Goal: Task Accomplishment & Management: Complete application form

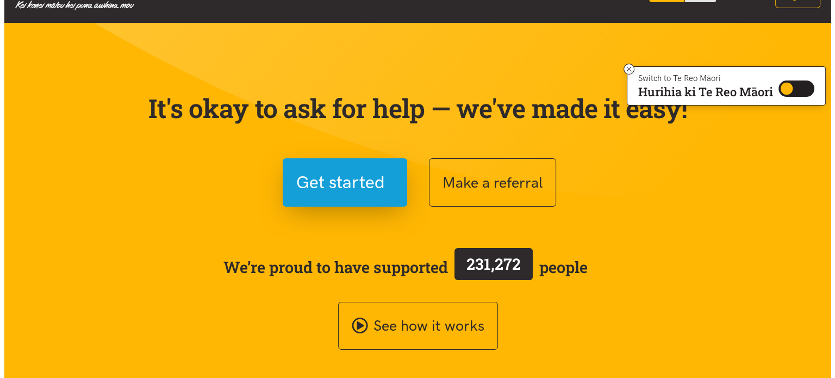
scroll to position [35, 0]
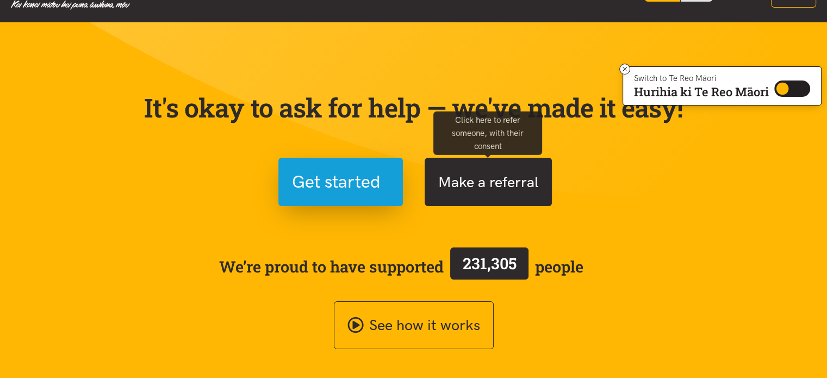
click at [488, 187] on button "Make a referral" at bounding box center [488, 182] width 127 height 48
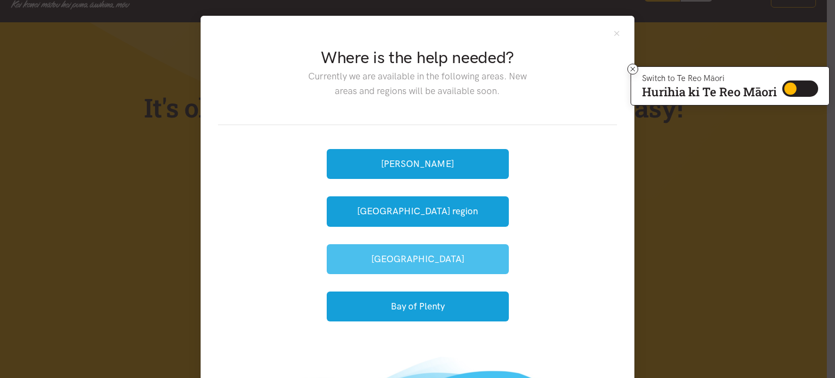
click at [403, 253] on button "[GEOGRAPHIC_DATA]" at bounding box center [418, 259] width 182 height 30
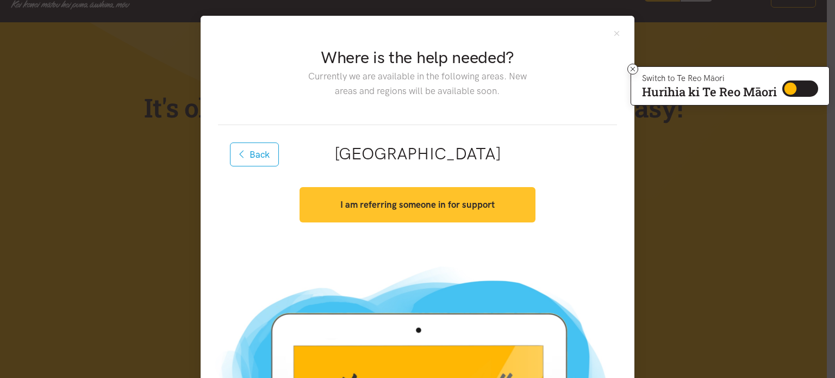
click at [411, 209] on strong "I am referring someone in for support" at bounding box center [417, 204] width 154 height 11
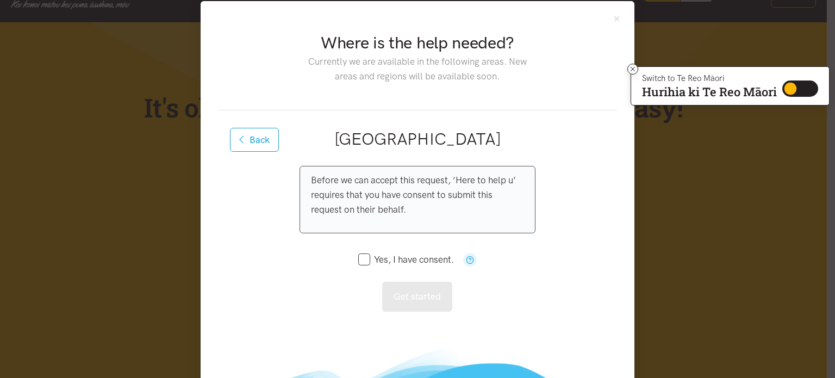
scroll to position [15, 0]
click at [361, 255] on input "Yes, I have consent." at bounding box center [406, 259] width 96 height 9
checkbox input "true"
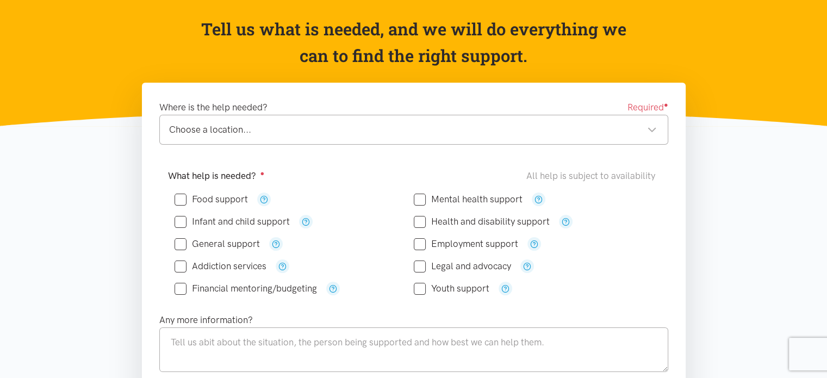
scroll to position [104, 0]
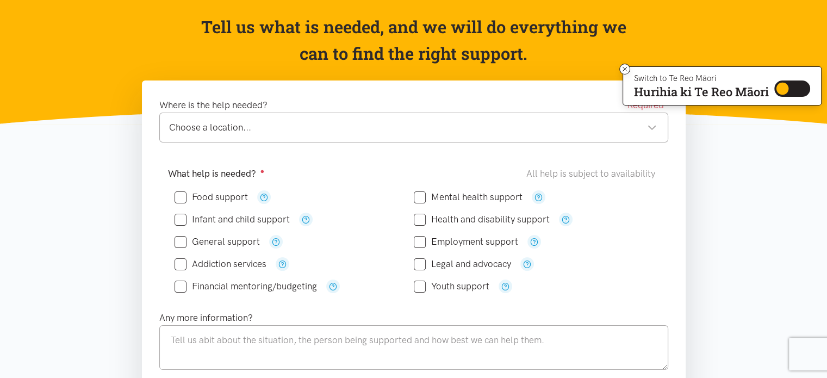
click at [653, 126] on div "Choose a location..." at bounding box center [413, 127] width 488 height 15
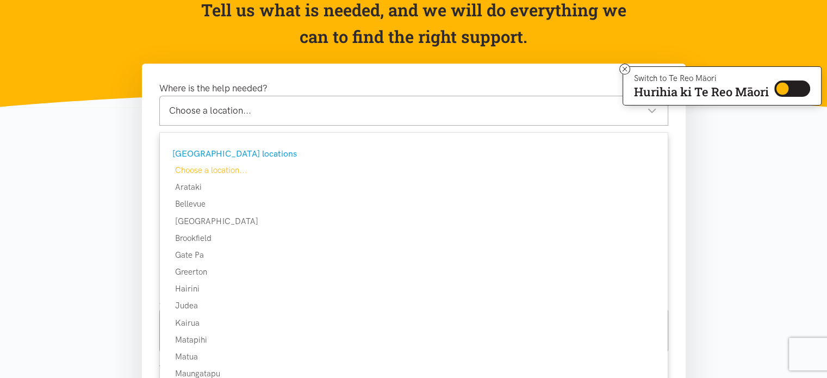
scroll to position [88, 0]
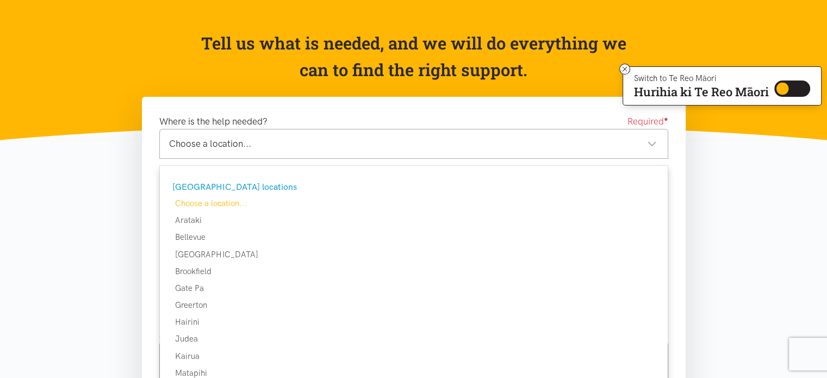
click at [651, 142] on div "Choose a location..." at bounding box center [413, 144] width 488 height 15
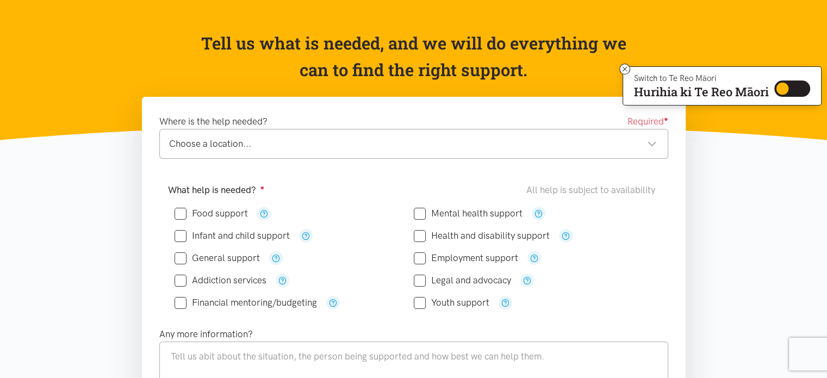
click at [181, 210] on input "Food support" at bounding box center [211, 213] width 73 height 9
checkbox input "true"
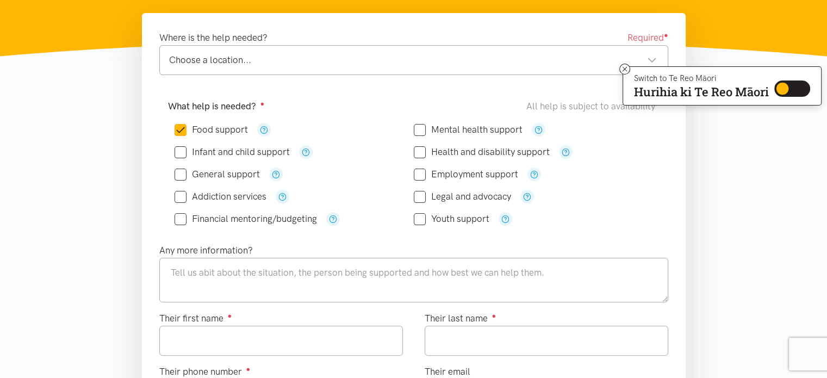
scroll to position [258, 0]
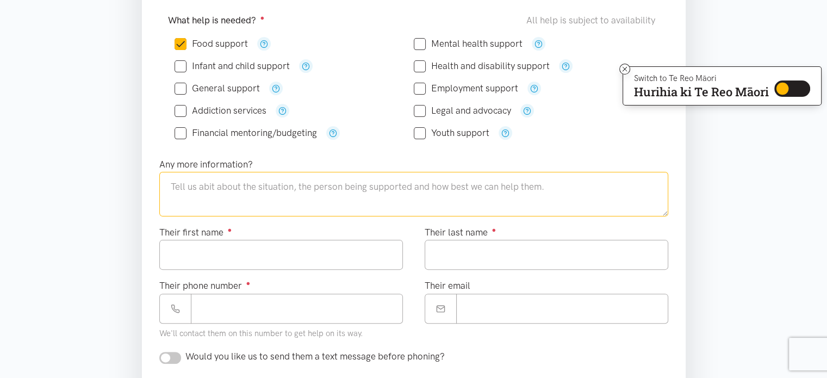
click at [247, 195] on textarea at bounding box center [413, 194] width 509 height 45
click at [250, 247] on input "Their first name ●" at bounding box center [281, 255] width 244 height 30
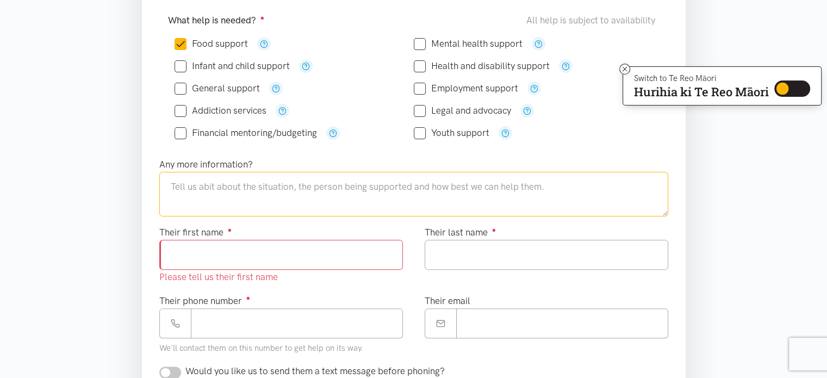
click at [256, 188] on textarea at bounding box center [413, 194] width 509 height 45
click at [218, 187] on textarea at bounding box center [413, 194] width 509 height 45
type textarea "i"
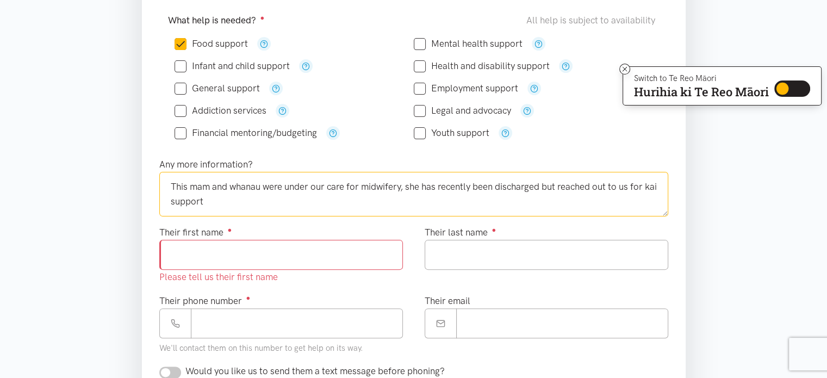
click at [211, 185] on textarea "This mam and whanau were under our care for midwifery, she has recently been di…" at bounding box center [413, 194] width 509 height 45
click at [409, 185] on textarea "This mama and whanau were under our care for midwifery, she has recently been d…" at bounding box center [413, 194] width 509 height 45
click at [252, 200] on textarea "This mama and whanau were under our care for midwifery cares, she has recently …" at bounding box center [413, 194] width 509 height 45
type textarea "This mama and whanau were under our care for midwifery cares, she has recently …"
click at [219, 262] on input "Their first name ●" at bounding box center [281, 255] width 244 height 30
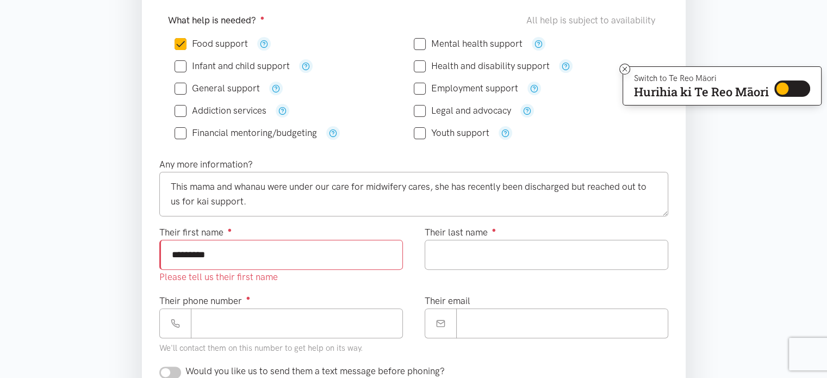
type input "*********"
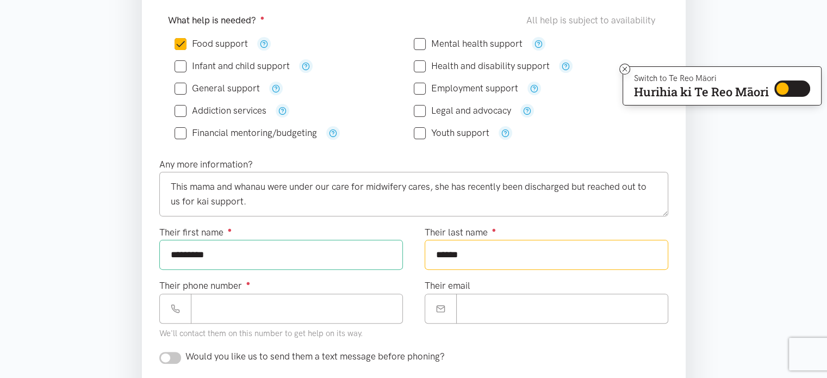
type input "******"
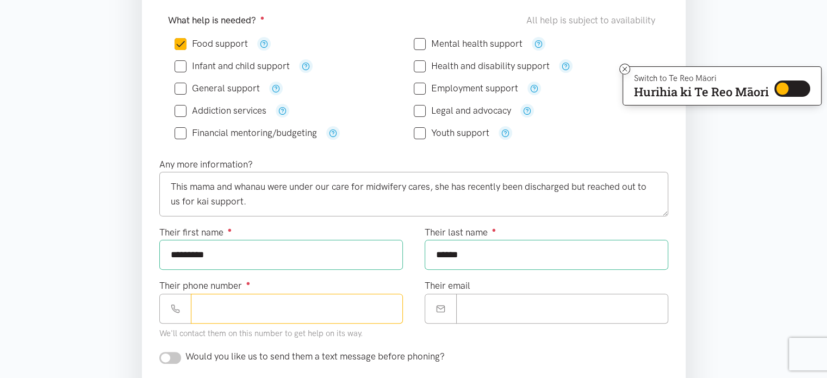
click at [258, 308] on input "Their phone number ●" at bounding box center [297, 309] width 212 height 30
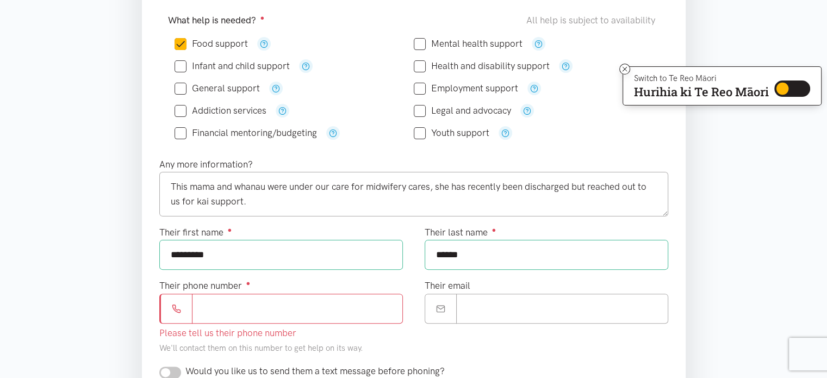
paste input "**********"
type input "**********"
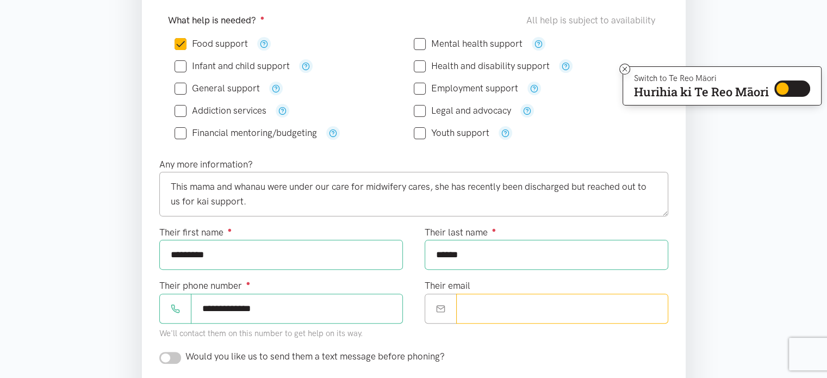
click at [482, 309] on input "Their email" at bounding box center [562, 309] width 212 height 30
paste input "**********"
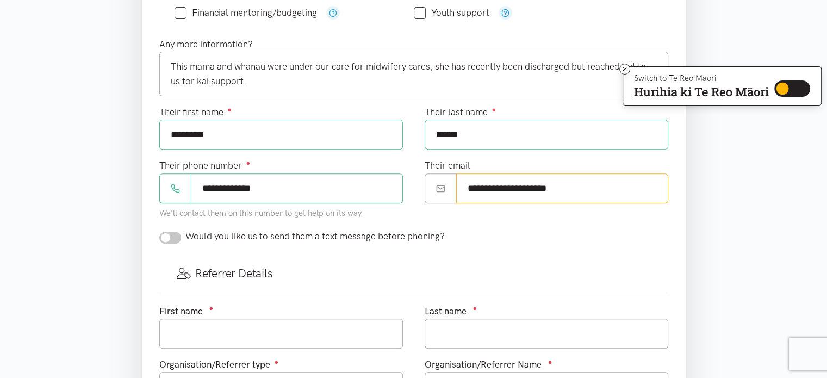
scroll to position [382, 0]
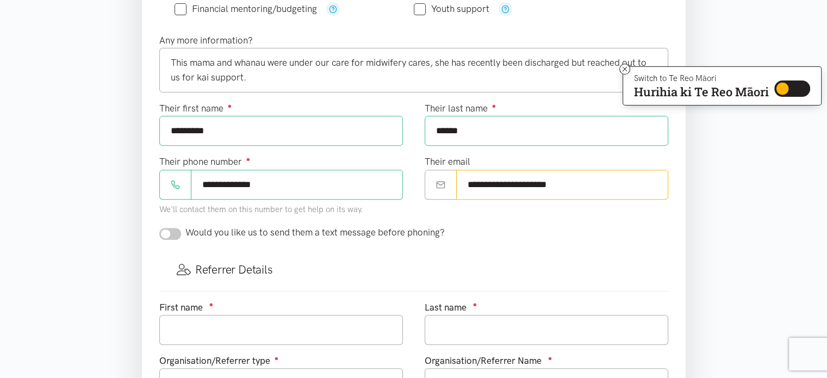
type input "**********"
click at [174, 232] on input "checkbox" at bounding box center [170, 234] width 22 height 12
checkbox input "true"
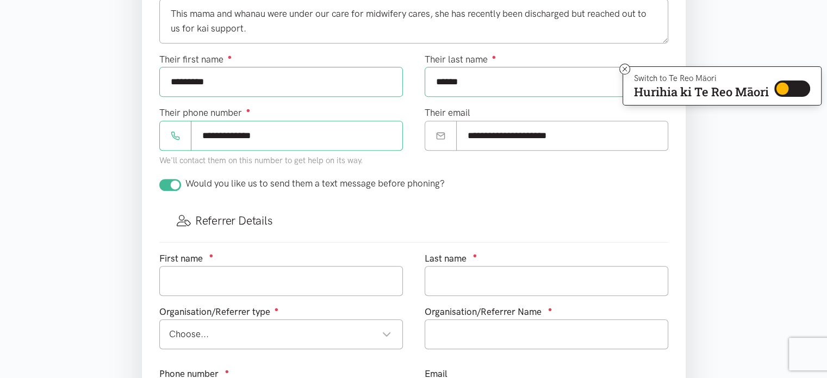
scroll to position [432, 0]
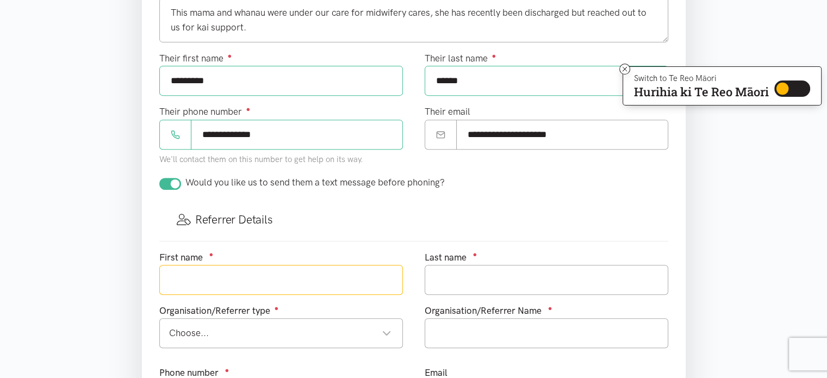
click at [226, 282] on input "text" at bounding box center [281, 280] width 244 height 30
type input "Rebecca"
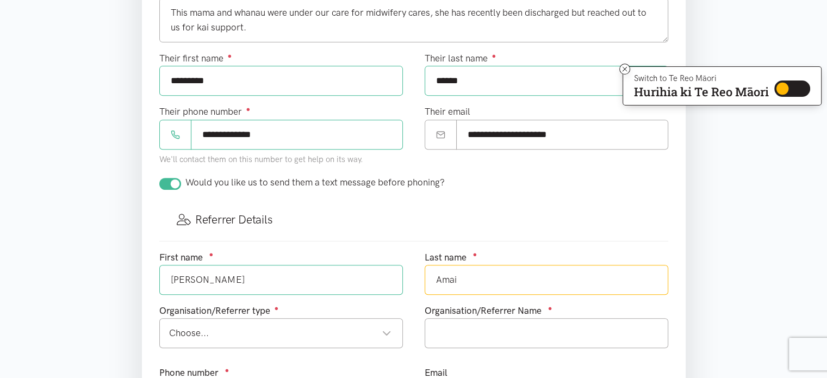
click at [231, 331] on div "Choose..." at bounding box center [280, 333] width 222 height 15
type input "Amai"
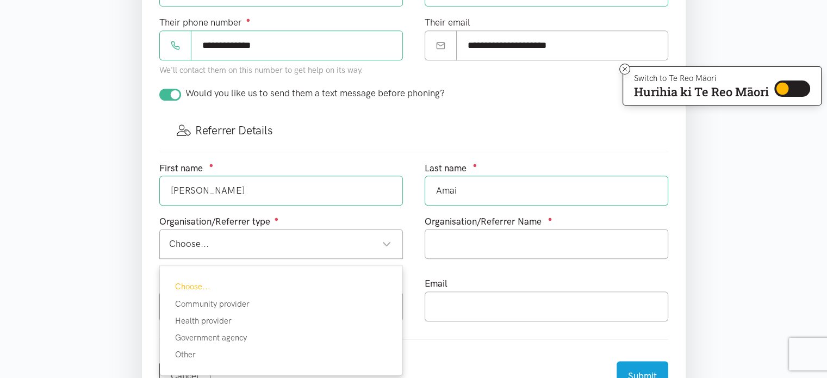
scroll to position [561, 0]
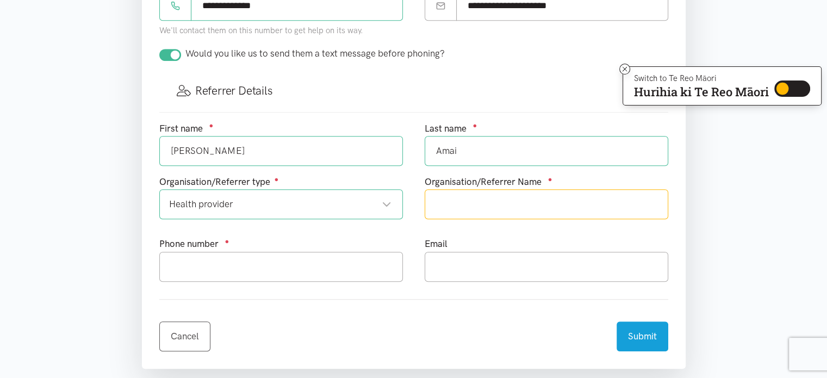
click at [518, 210] on input "text" at bounding box center [547, 204] width 244 height 30
type input "Tapuhi Ahi Ka Midwifery Services"
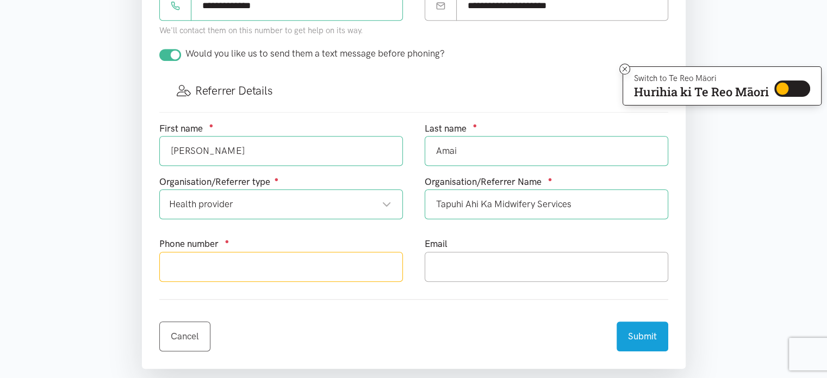
click at [343, 266] on input "text" at bounding box center [281, 267] width 244 height 30
type input "02102322989"
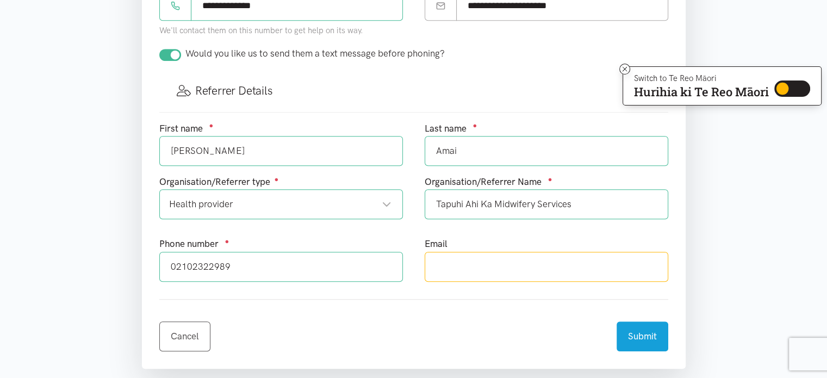
click at [454, 265] on input "text" at bounding box center [547, 267] width 244 height 30
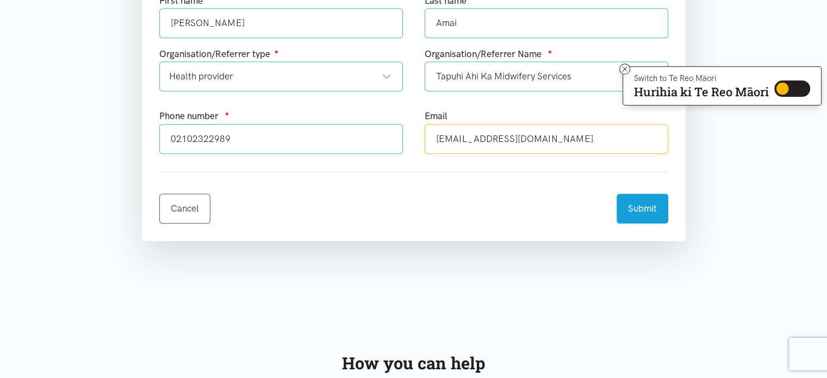
scroll to position [689, 0]
type input "bex@tapuhi.co.nz"
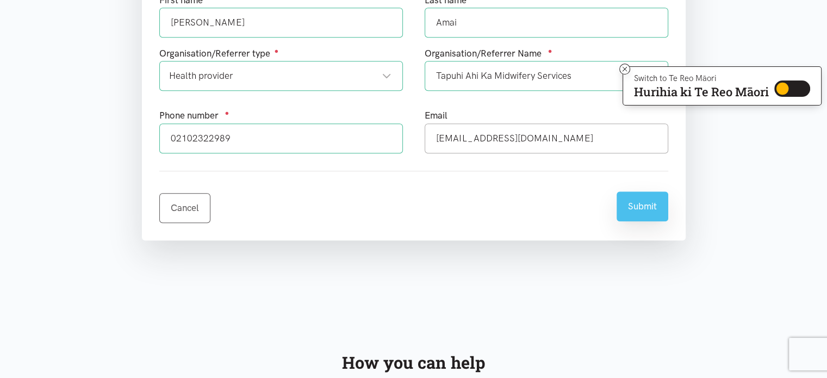
click at [649, 206] on button "Submit" at bounding box center [643, 206] width 52 height 30
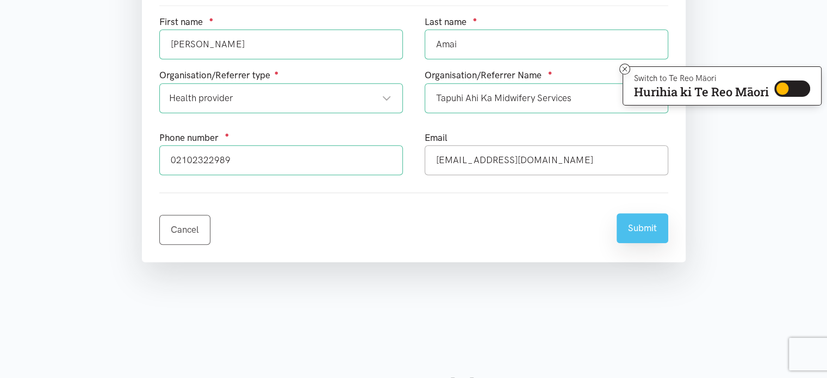
click at [642, 223] on button "Submit" at bounding box center [643, 228] width 52 height 30
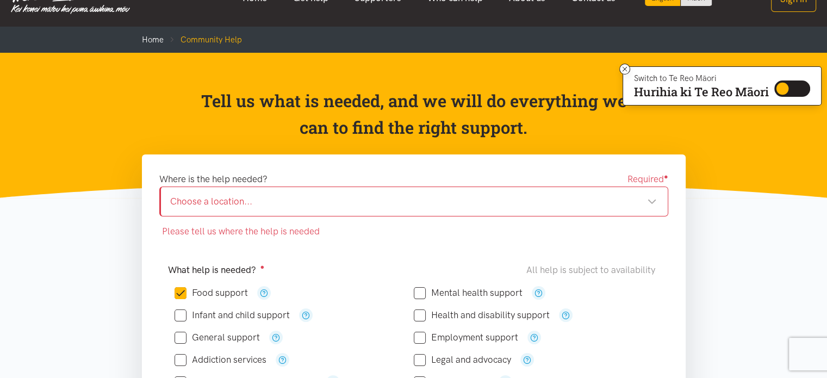
scroll to position [30, 0]
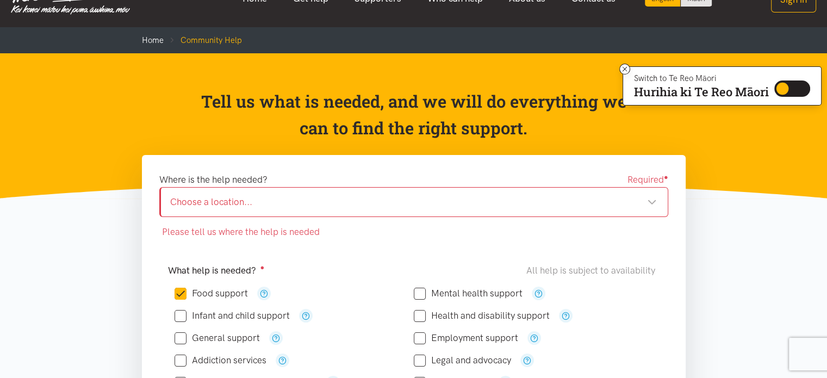
click at [650, 199] on div "Choose a location..." at bounding box center [413, 202] width 487 height 15
click at [652, 201] on div "Choose a location..." at bounding box center [413, 202] width 487 height 15
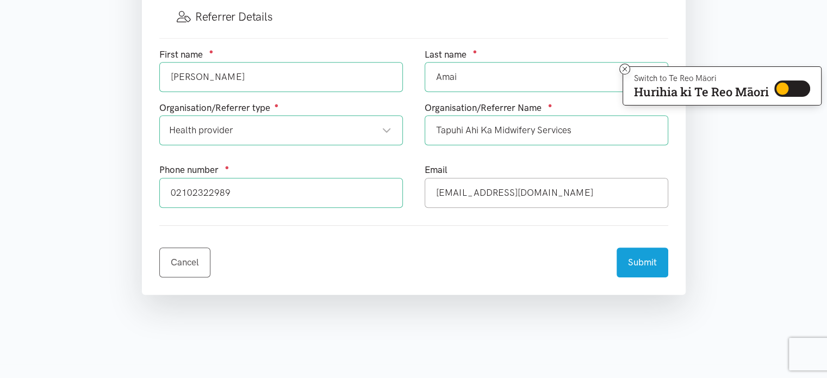
scroll to position [636, 0]
click at [645, 258] on button "Submit" at bounding box center [643, 259] width 52 height 30
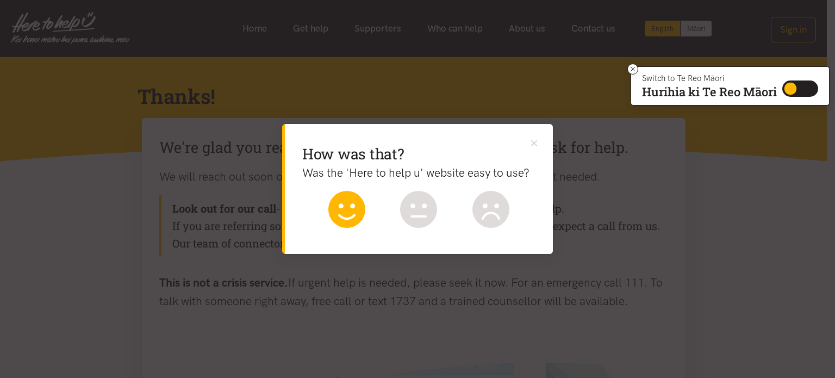
click at [336, 197] on icon at bounding box center [347, 209] width 37 height 37
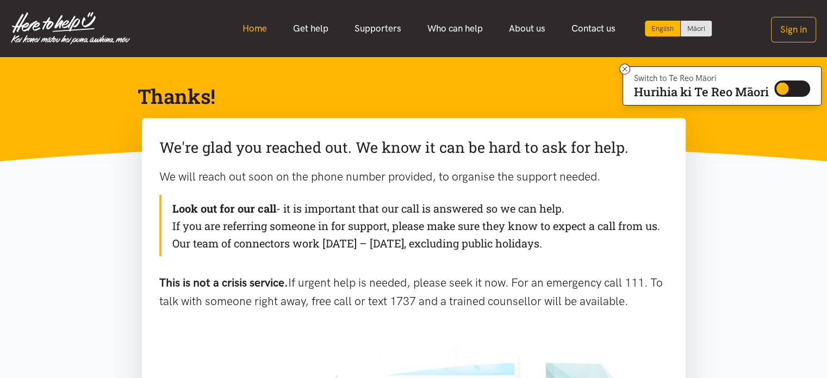
click at [253, 26] on link "Home" at bounding box center [255, 28] width 51 height 23
